Goal: Obtain resource: Download file/media

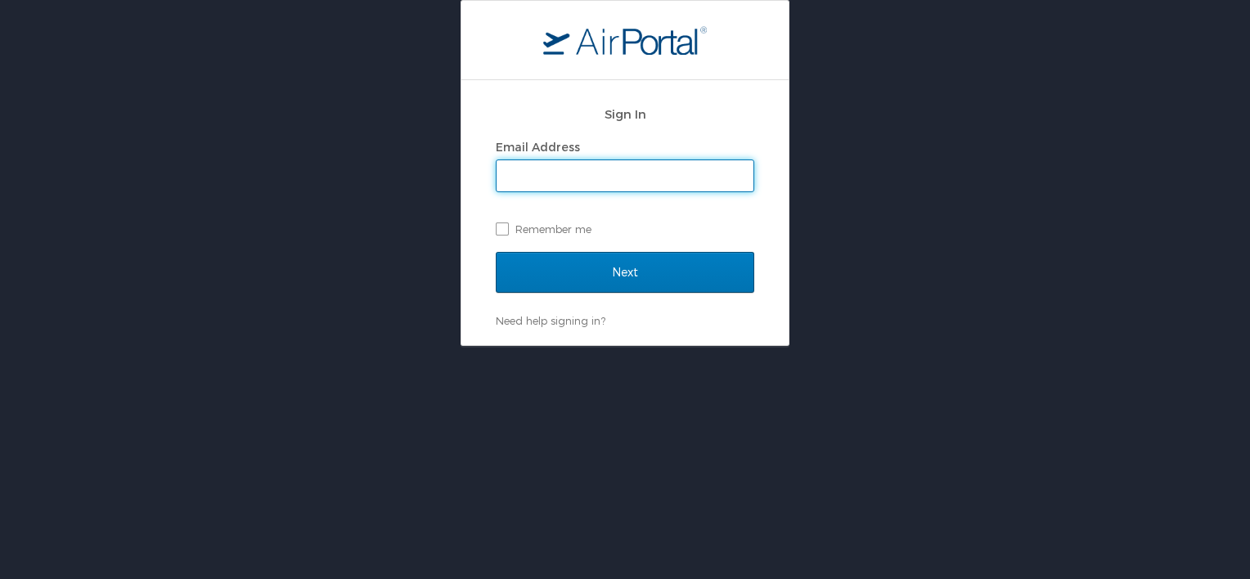
type input "luke.perry@chghealthcare.com"
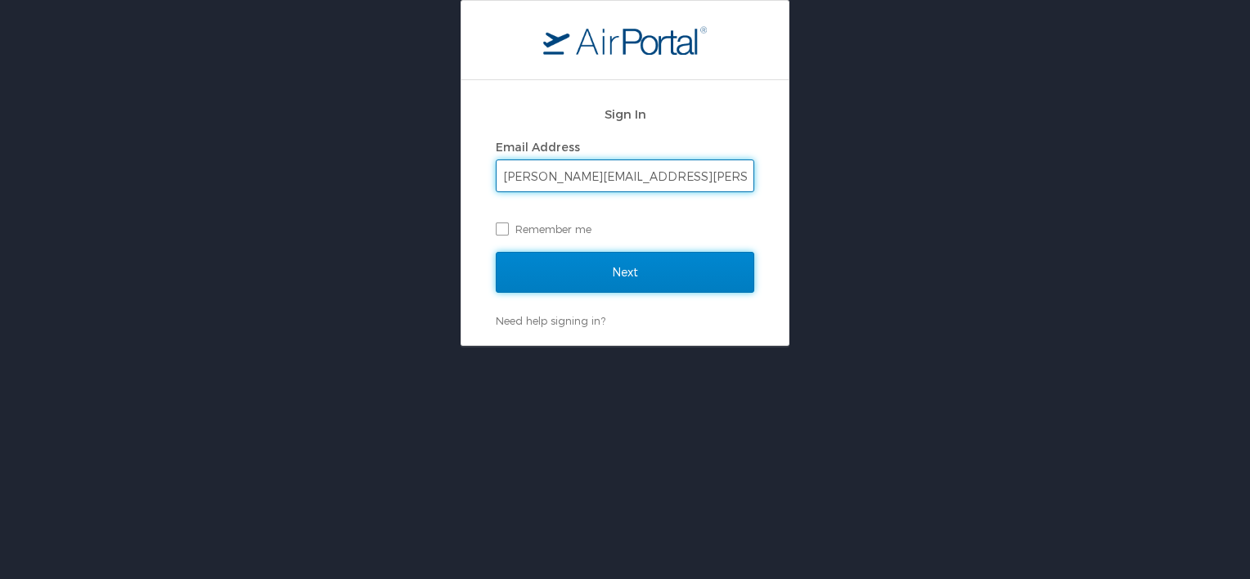
click at [670, 277] on input "Next" at bounding box center [625, 272] width 259 height 41
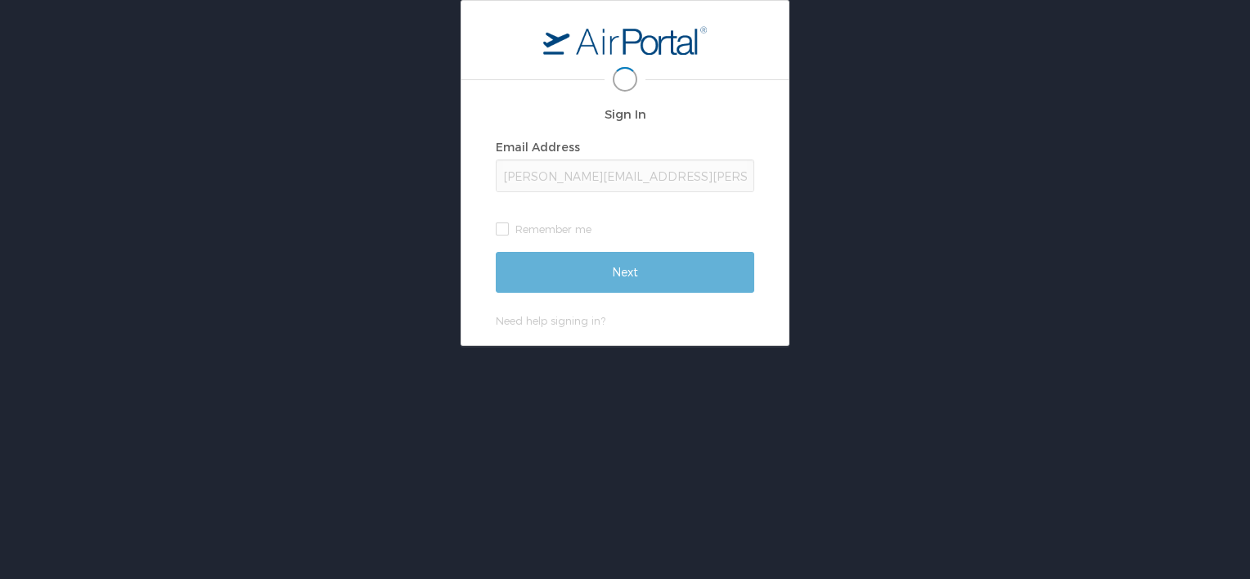
click at [820, 261] on div "Sign In Email Address luke.perry@chghealthcare.com Remember me Next Need help s…" at bounding box center [625, 173] width 1250 height 346
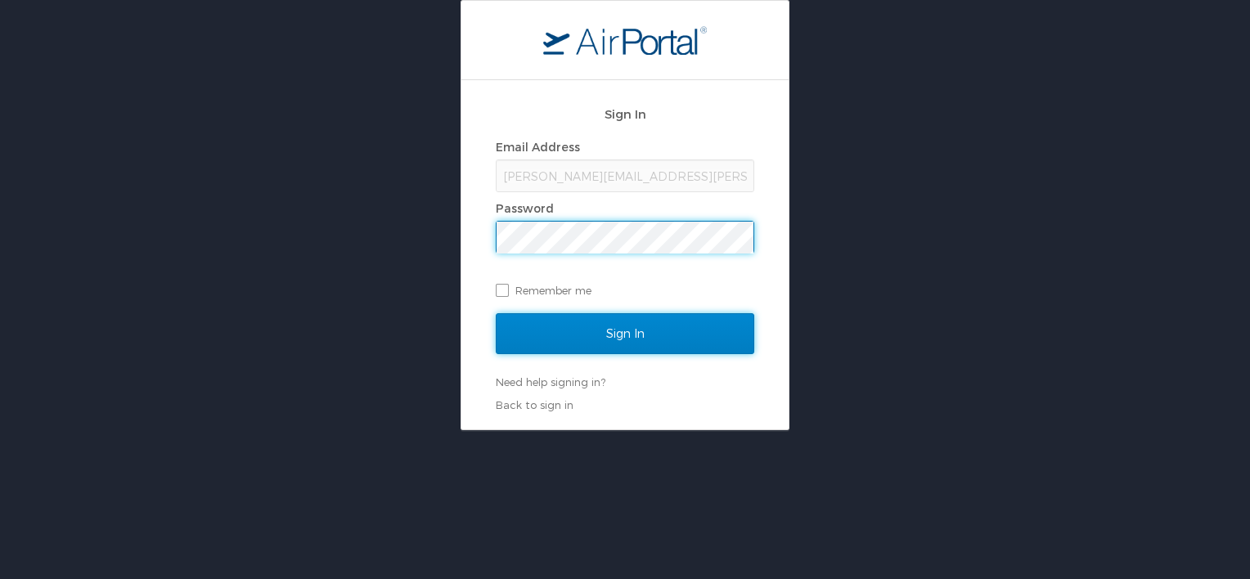
click at [645, 334] on input "Sign In" at bounding box center [625, 333] width 259 height 41
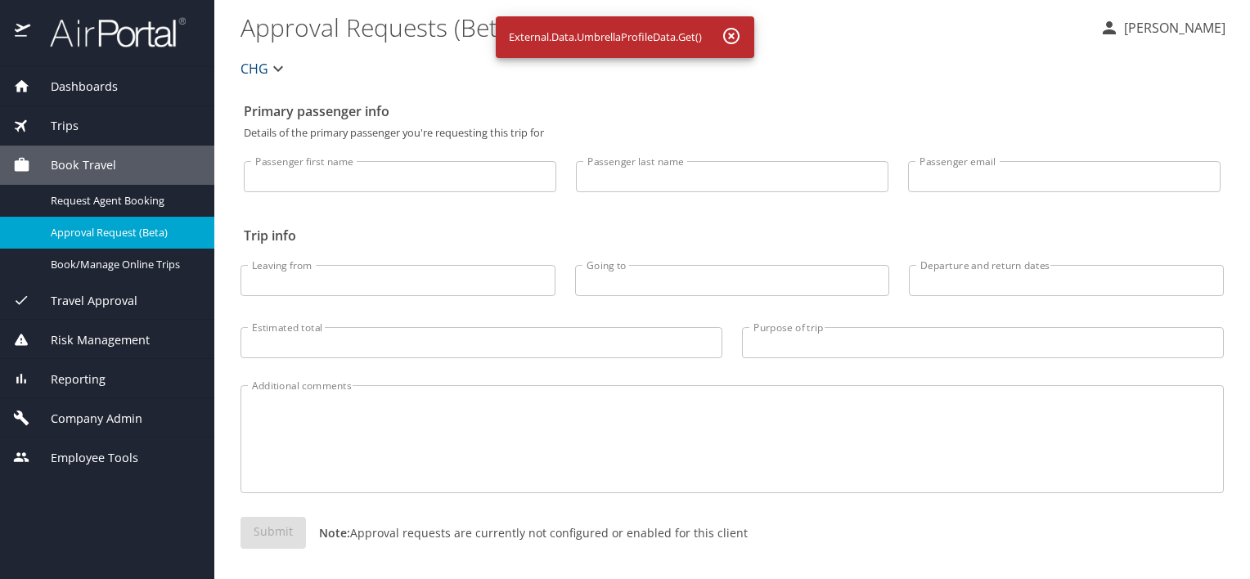
click at [64, 380] on span "Reporting" at bounding box center [67, 380] width 75 height 18
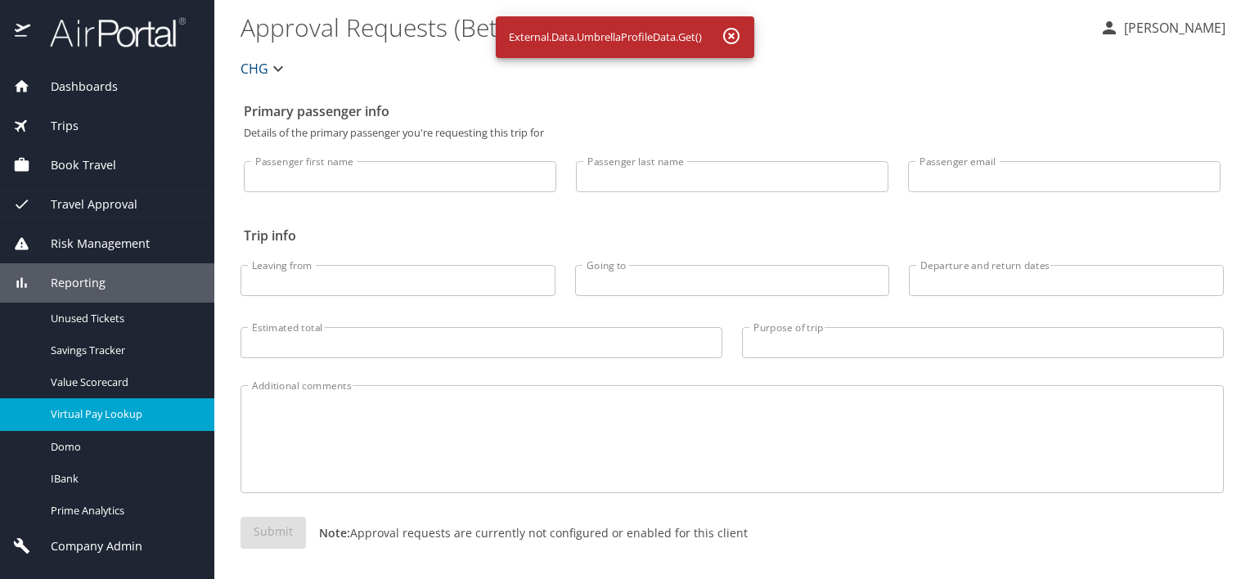
click at [74, 419] on span "Virtual Pay Lookup" at bounding box center [123, 415] width 144 height 16
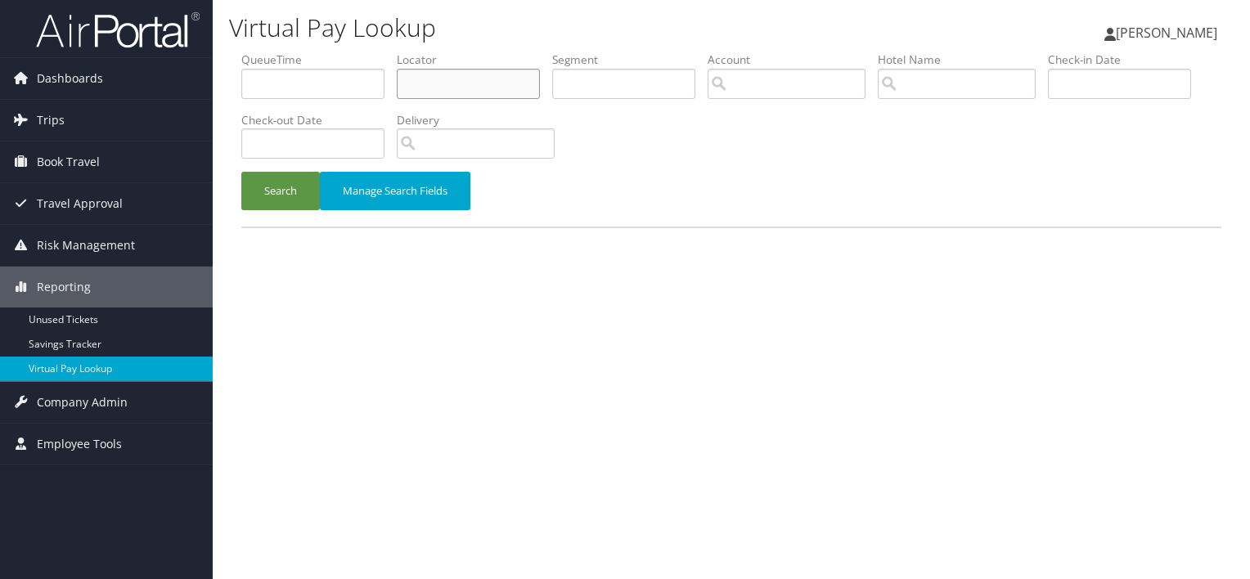
click at [436, 75] on input "text" at bounding box center [468, 84] width 143 height 30
paste input "CUGAIM"
type input "CUGAIM"
click at [279, 191] on button "Search" at bounding box center [280, 191] width 79 height 38
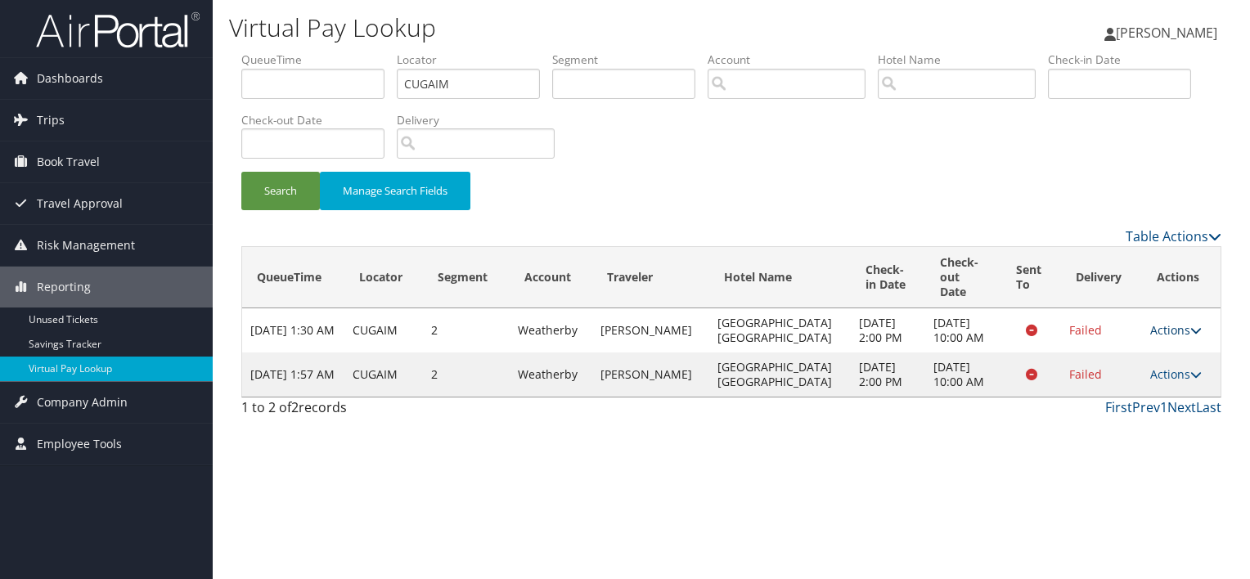
click at [1168, 328] on link "Actions" at bounding box center [1176, 330] width 52 height 16
click at [993, 442] on div "Virtual Pay Lookup Luke Perry Luke Perry My Settings Travel Agency Contacts Vie…" at bounding box center [731, 289] width 1037 height 579
click at [1176, 322] on link "Actions" at bounding box center [1176, 330] width 52 height 16
click at [1144, 376] on link "Logs" at bounding box center [1141, 375] width 103 height 28
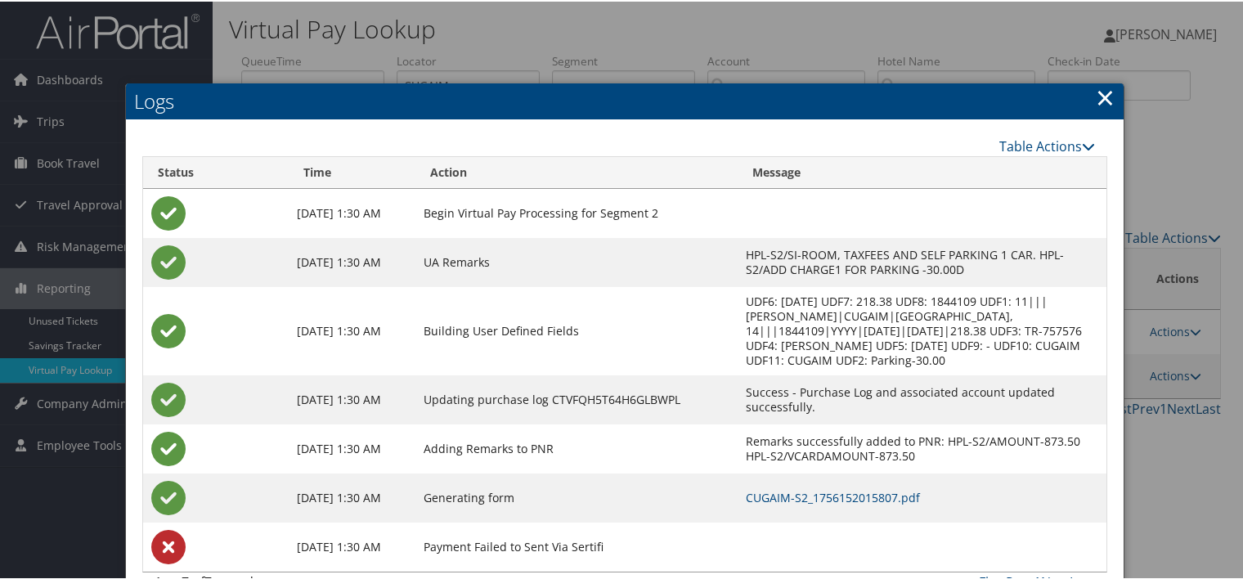
scroll to position [50, 0]
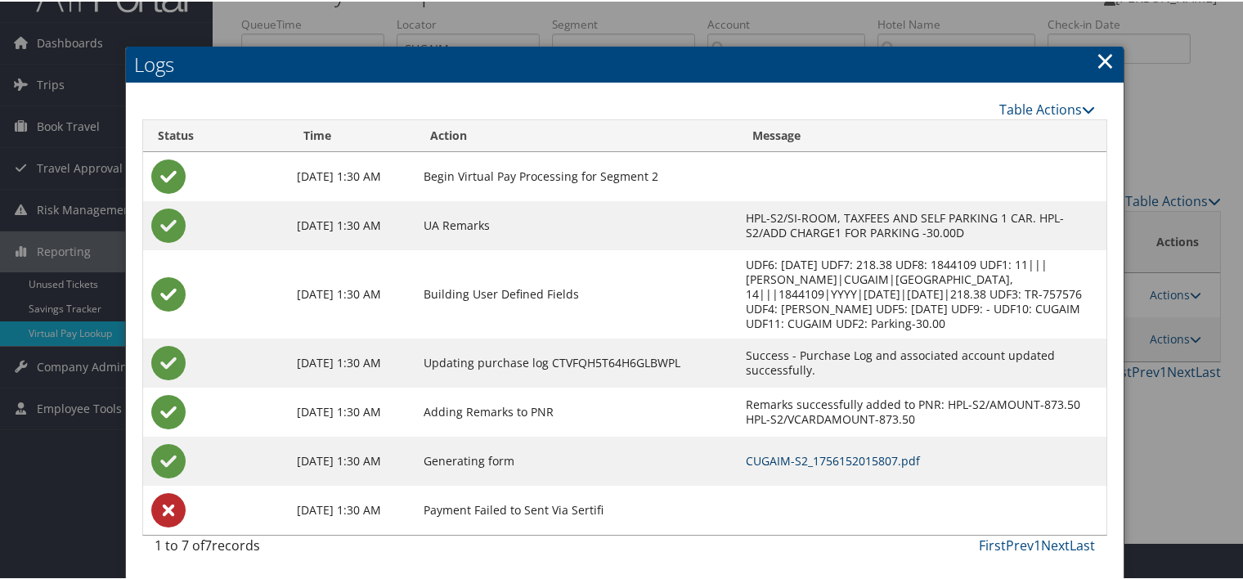
click at [874, 465] on link "CUGAIM-S2_1756152015807.pdf" at bounding box center [833, 460] width 174 height 16
